Goal: Find specific page/section: Find specific page/section

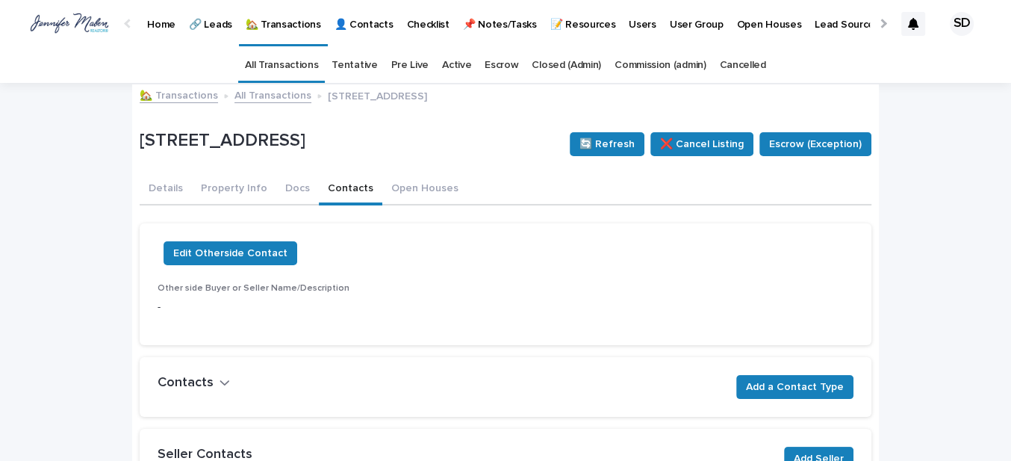
click at [167, 93] on link "🏡 Transactions" at bounding box center [179, 94] width 78 height 17
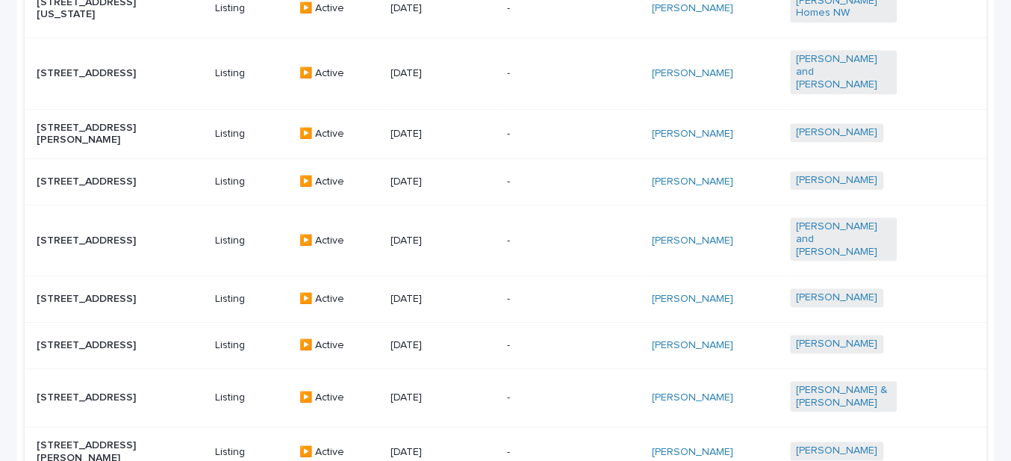
scroll to position [595, 0]
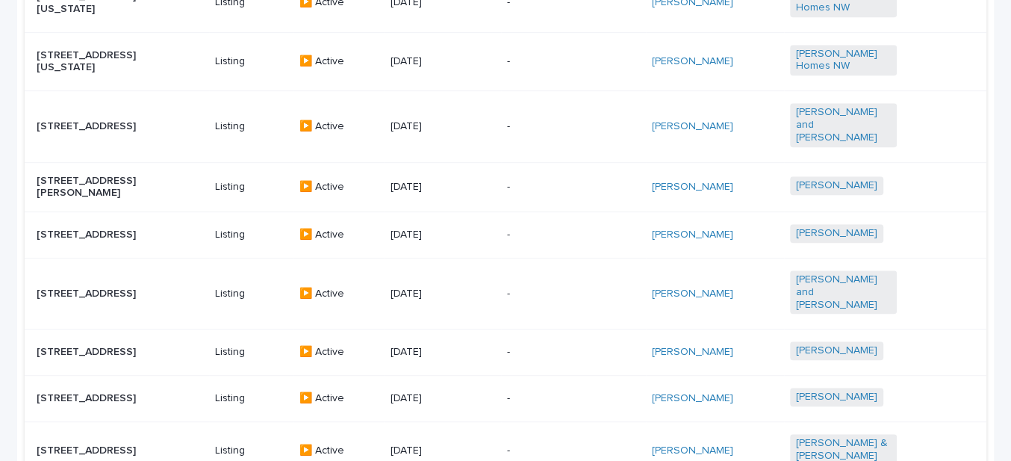
click at [101, 346] on p "[STREET_ADDRESS]" at bounding box center [90, 352] width 107 height 13
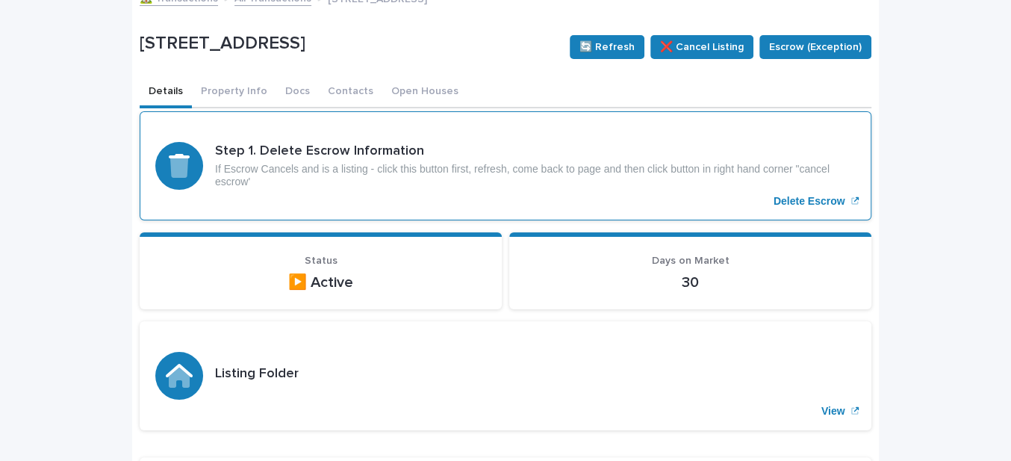
scroll to position [67, 0]
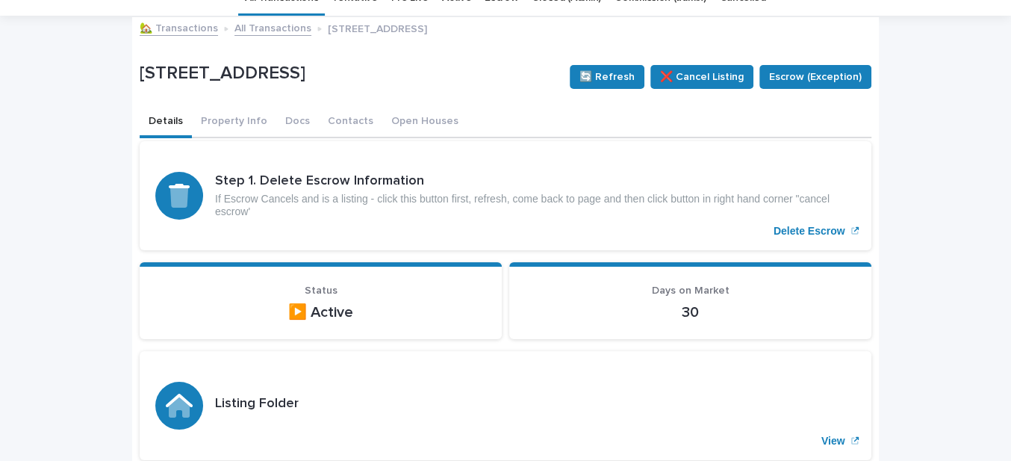
click at [165, 27] on link "🏡 Transactions" at bounding box center [179, 27] width 78 height 17
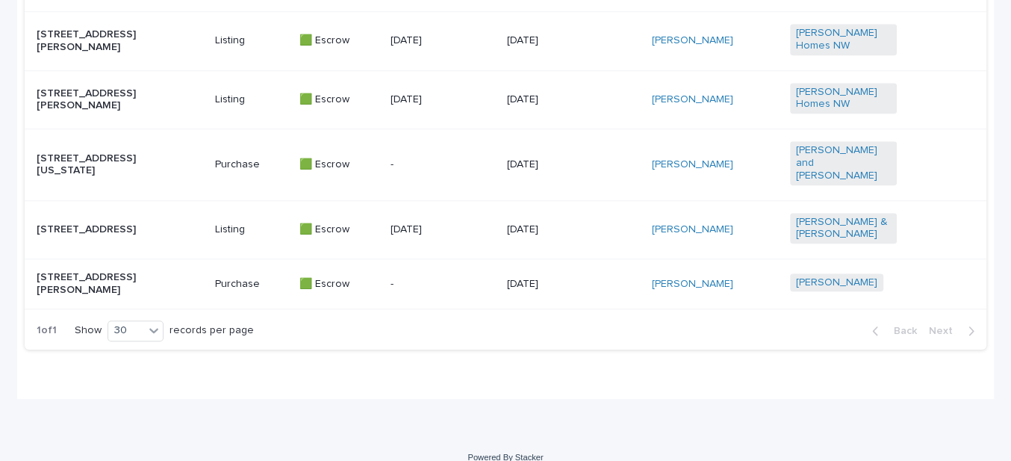
scroll to position [1138, 0]
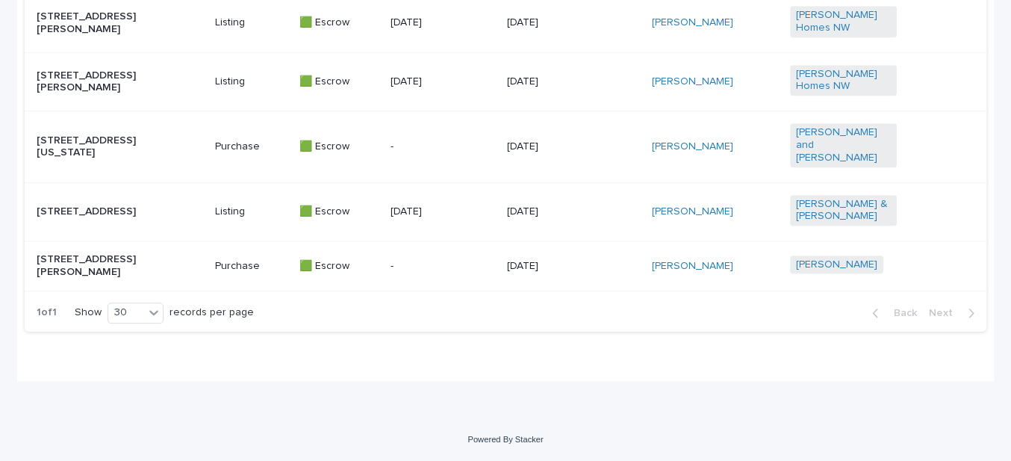
click at [93, 158] on p "[STREET_ADDRESS][US_STATE]" at bounding box center [90, 146] width 107 height 25
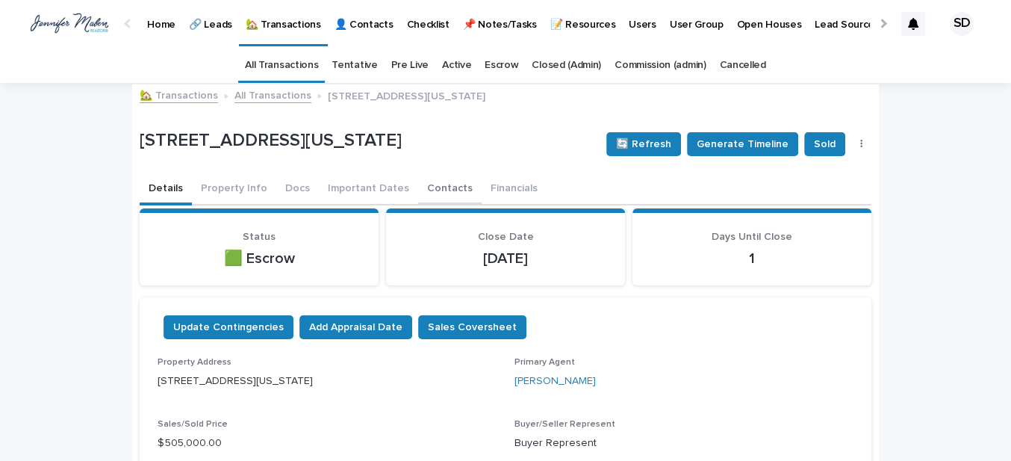
click at [421, 188] on button "Contacts" at bounding box center [449, 189] width 63 height 31
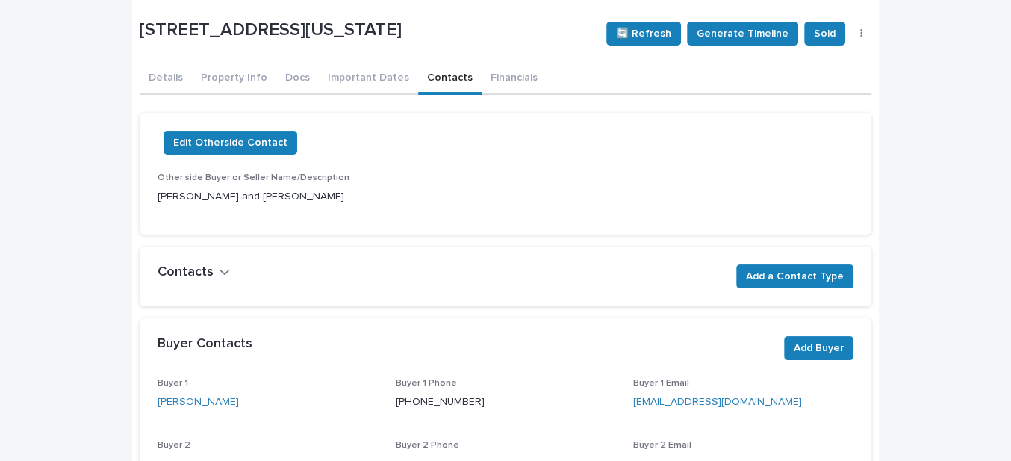
scroll to position [43, 0]
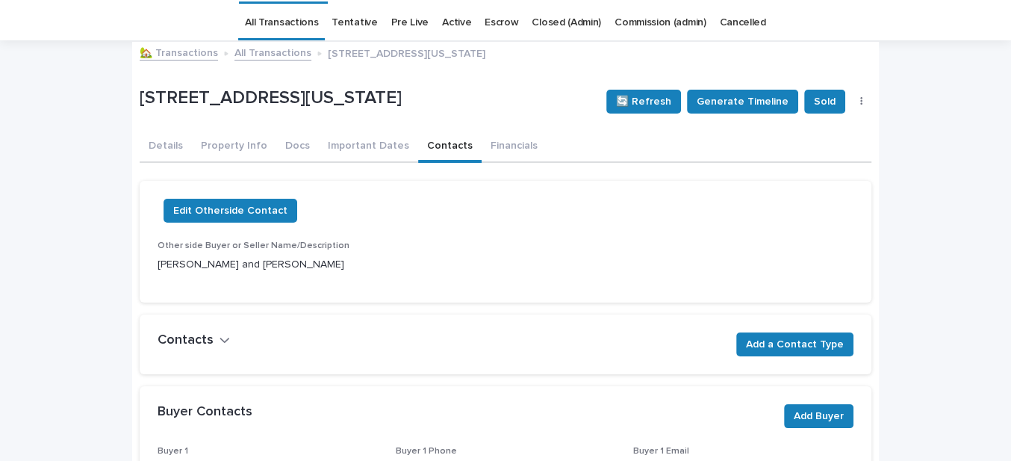
click at [162, 52] on link "🏡 Transactions" at bounding box center [179, 51] width 78 height 17
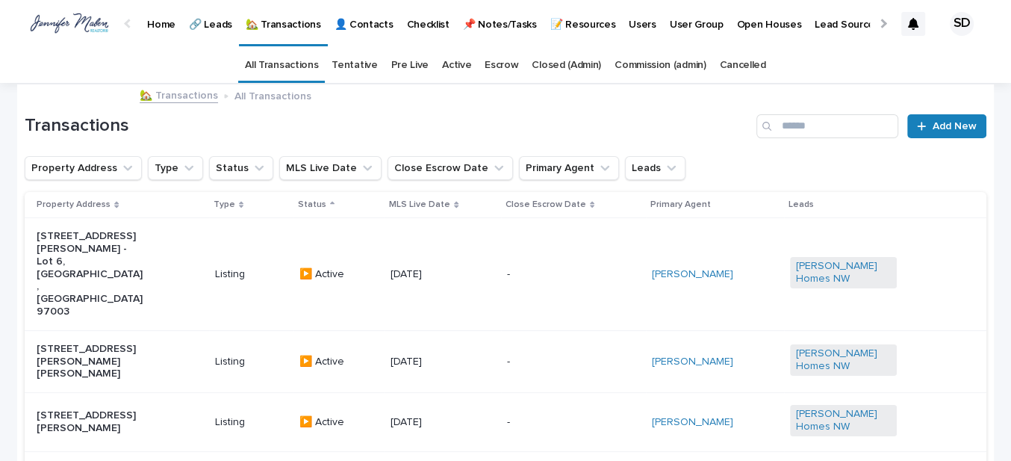
click at [185, 96] on link "🏡 Transactions" at bounding box center [179, 94] width 78 height 17
click at [170, 98] on link "🏡 Transactions" at bounding box center [179, 94] width 78 height 17
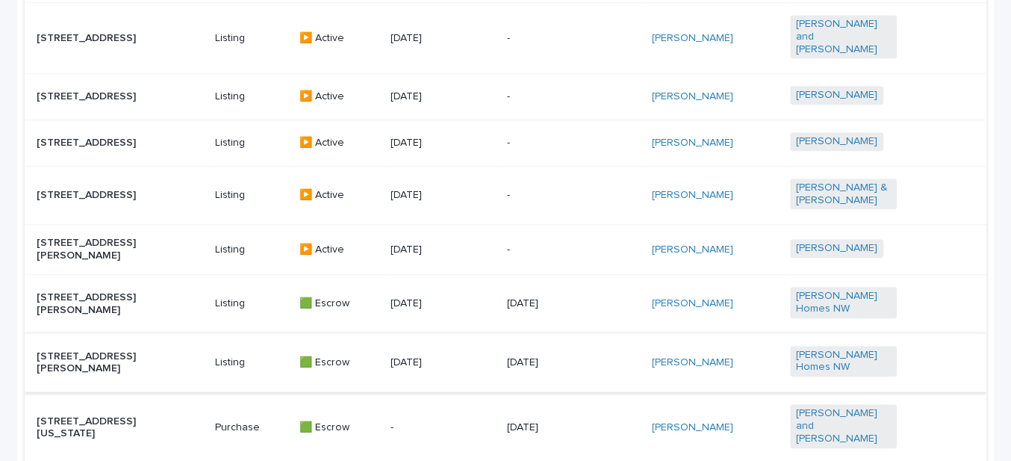
scroll to position [1086, 0]
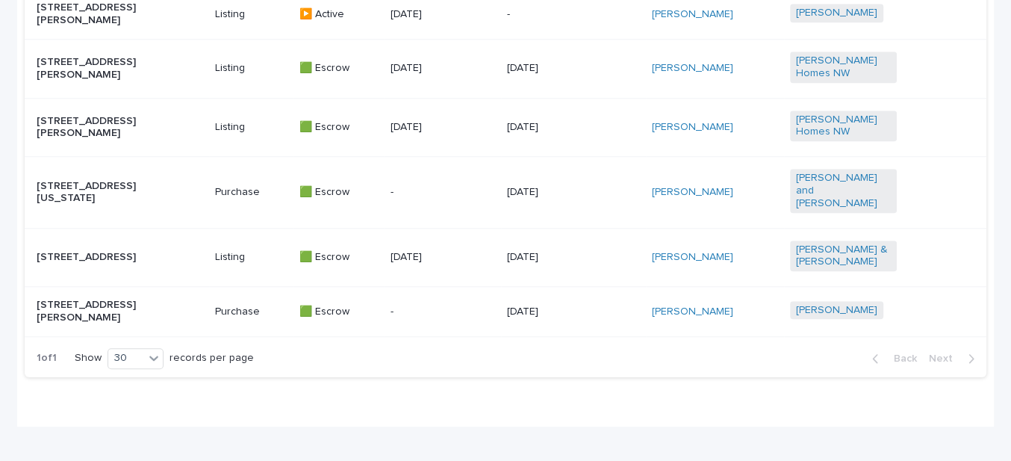
click at [89, 205] on p "[STREET_ADDRESS][US_STATE]" at bounding box center [90, 192] width 107 height 25
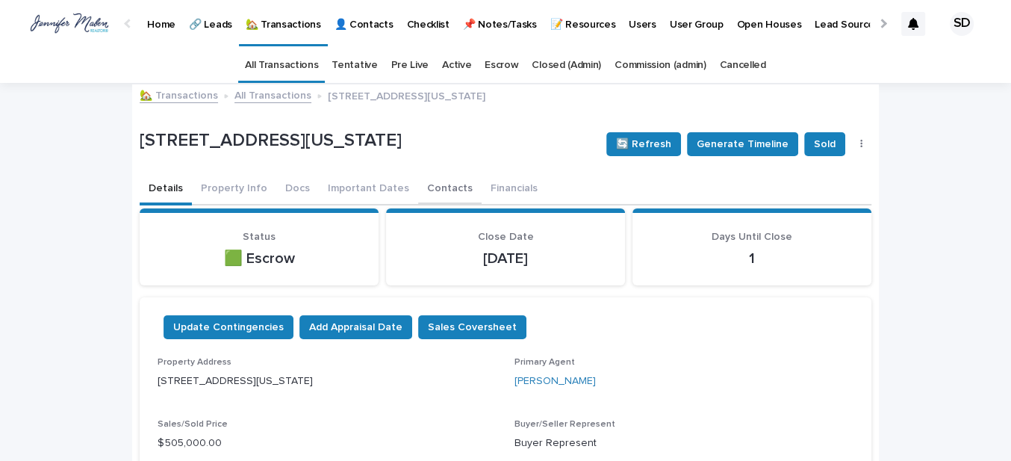
click at [420, 186] on button "Contacts" at bounding box center [449, 189] width 63 height 31
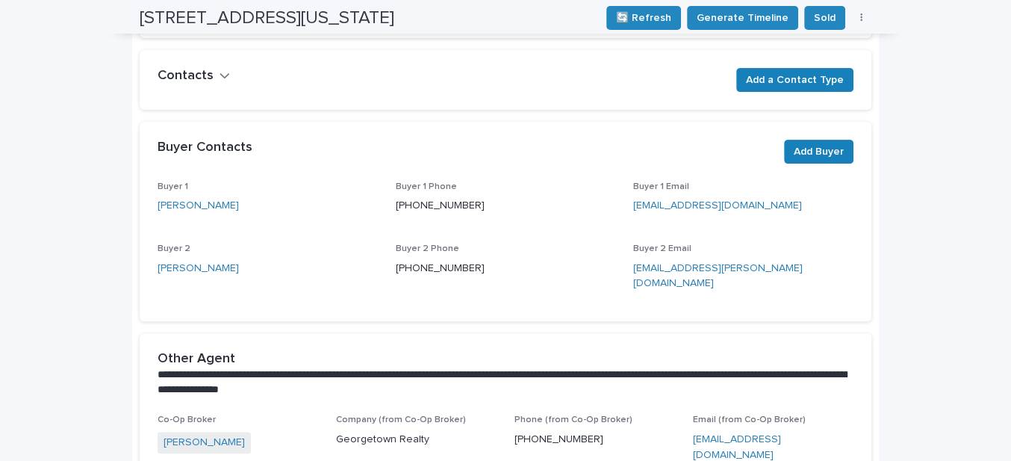
scroll to position [43, 0]
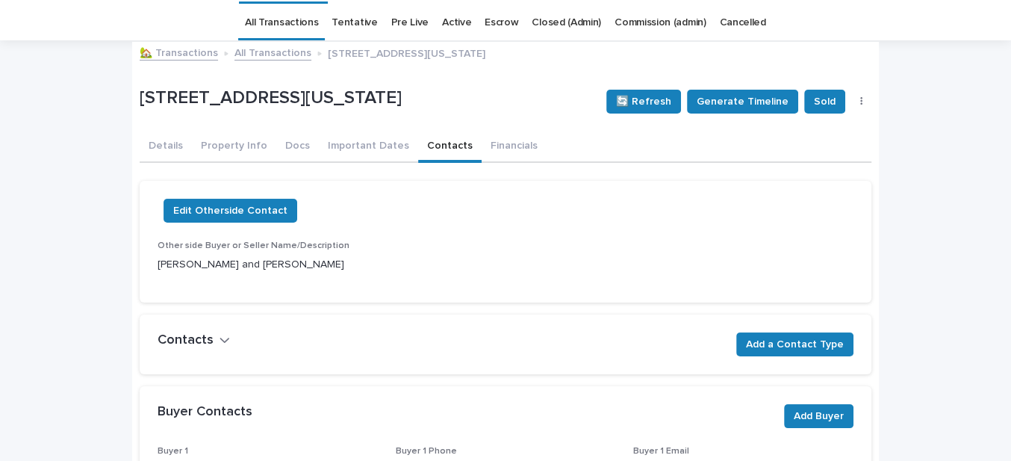
click at [181, 54] on link "🏡 Transactions" at bounding box center [179, 51] width 78 height 17
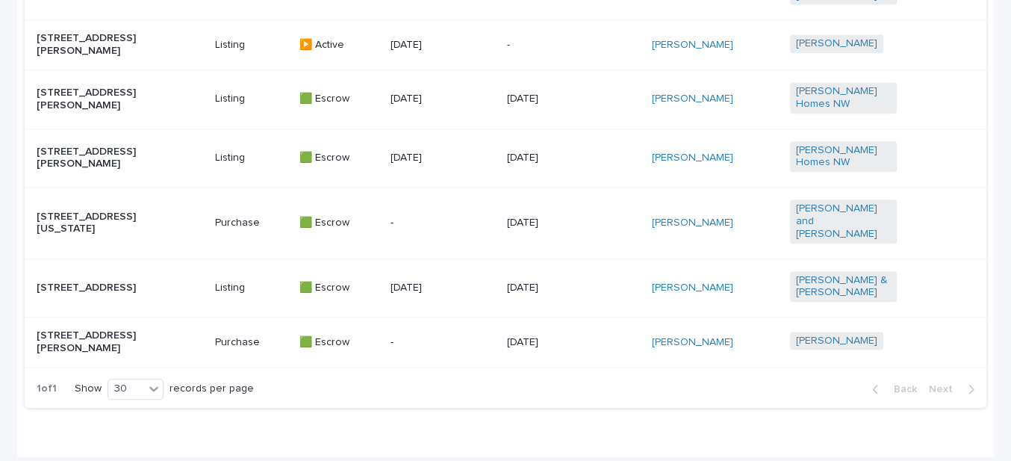
scroll to position [1086, 0]
